Goal: Transaction & Acquisition: Download file/media

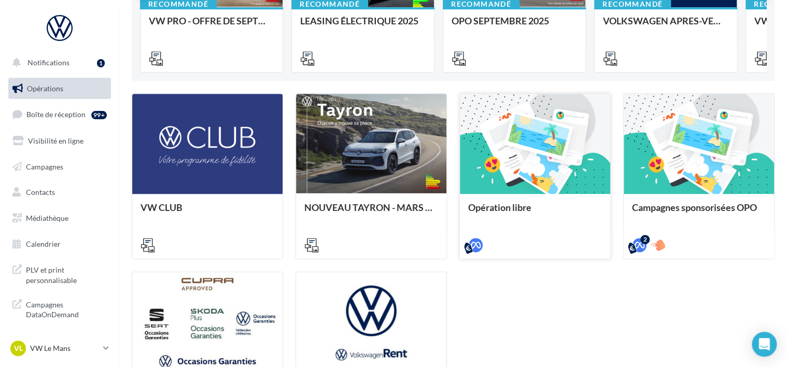
scroll to position [52, 0]
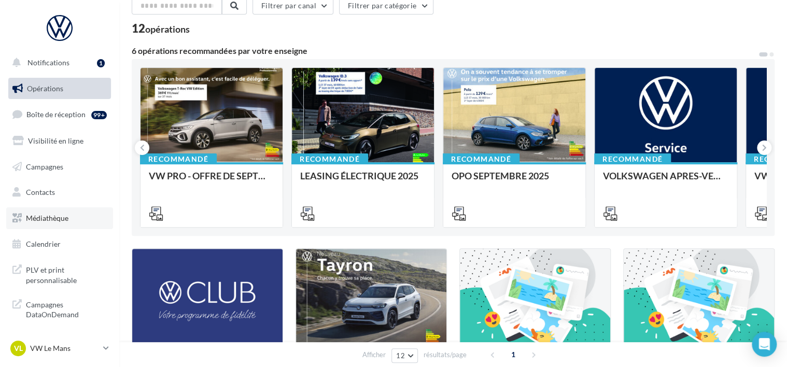
click at [55, 214] on span "Médiathèque" at bounding box center [47, 218] width 43 height 9
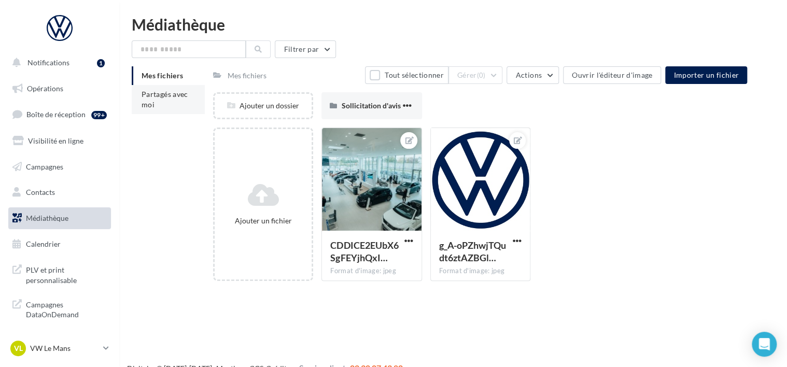
click at [168, 102] on li "Partagés avec moi" at bounding box center [168, 99] width 73 height 29
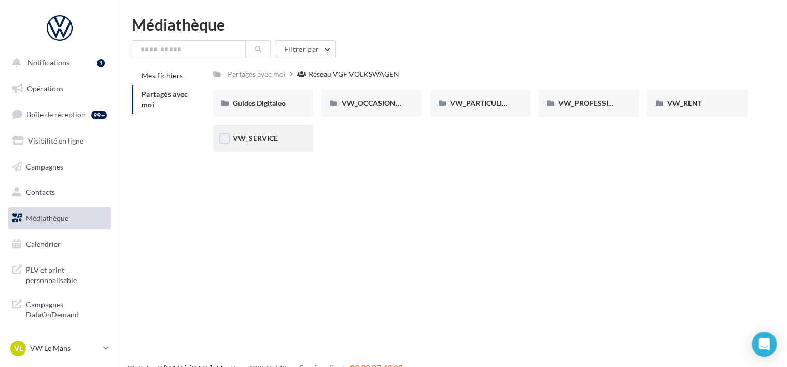
click at [268, 138] on span "VW_SERVICE" at bounding box center [255, 138] width 45 height 9
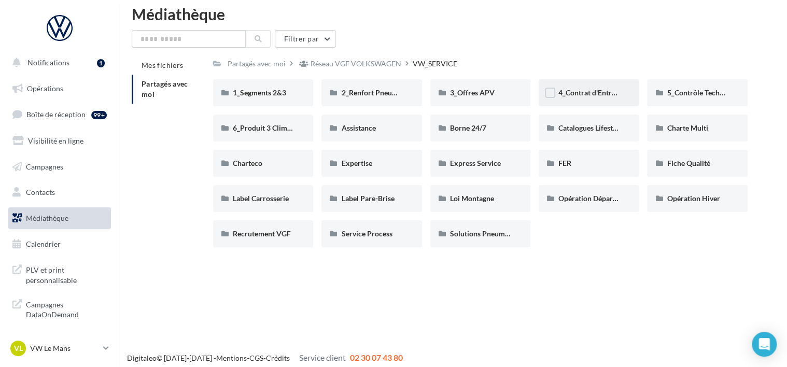
scroll to position [17, 0]
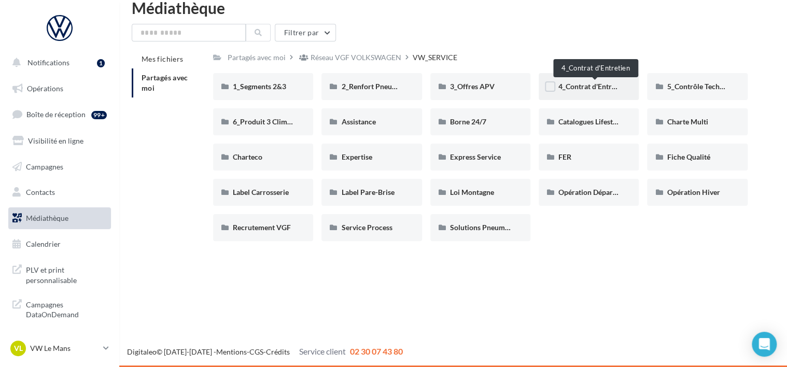
click at [585, 87] on span "4_Contrat d'Entretien" at bounding box center [592, 86] width 69 height 9
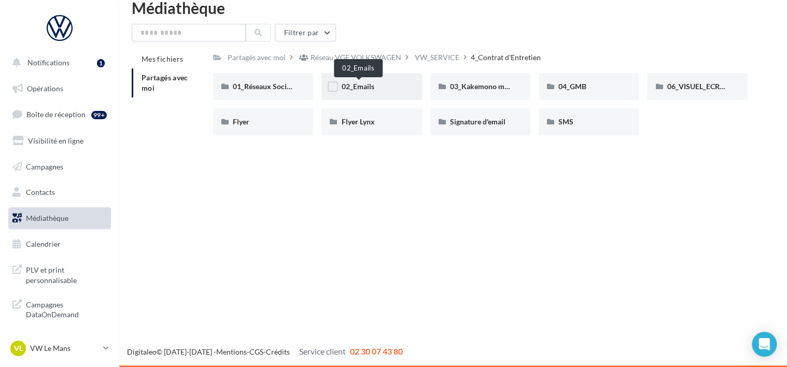
click at [365, 85] on span "02_Emails" at bounding box center [357, 86] width 33 height 9
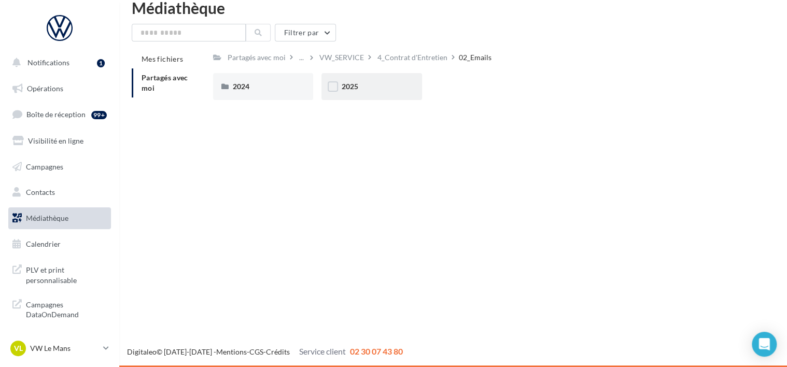
click at [357, 86] on div "2025" at bounding box center [371, 86] width 61 height 10
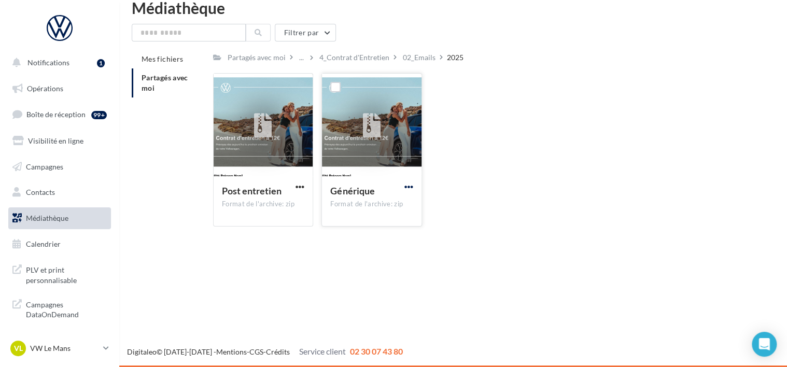
click at [408, 185] on span "button" at bounding box center [408, 187] width 9 height 9
click at [353, 203] on button "Télécharger" at bounding box center [364, 207] width 104 height 27
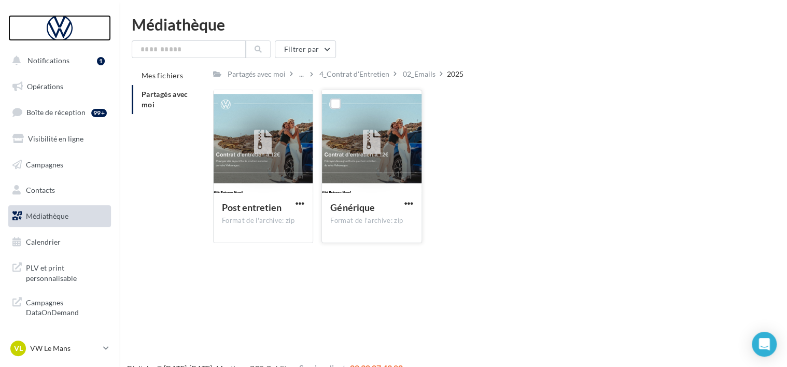
click at [57, 26] on div at bounding box center [59, 28] width 83 height 26
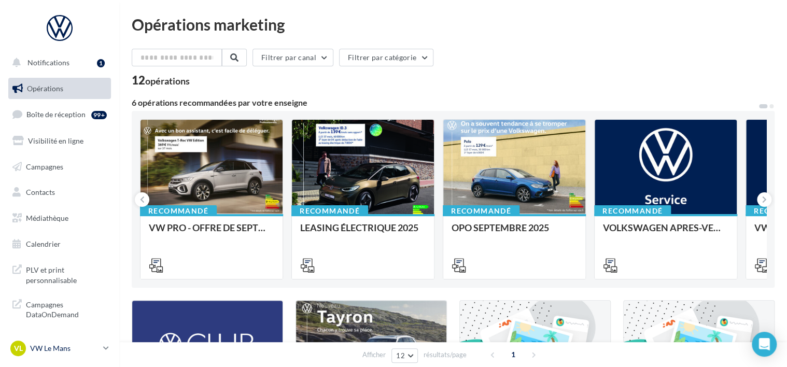
click at [94, 354] on div "VL VW Le Mans vw-lem-ver" at bounding box center [54, 349] width 89 height 16
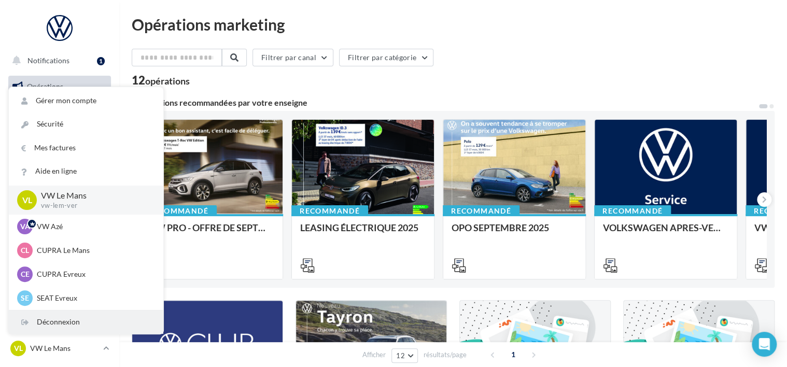
scroll to position [2, 0]
click at [75, 318] on div "Déconnexion" at bounding box center [86, 322] width 155 height 23
